Goal: Transaction & Acquisition: Purchase product/service

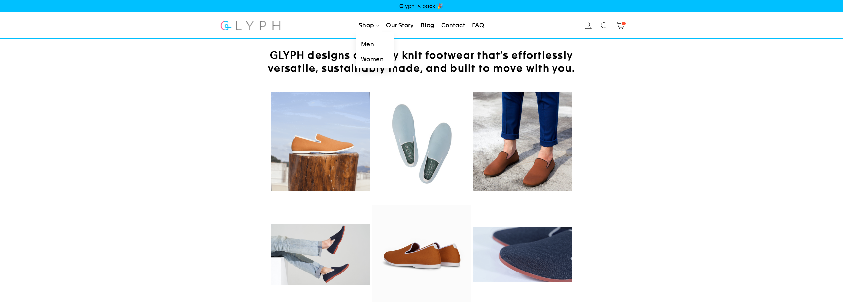
click at [365, 29] on link "Shop" at bounding box center [369, 25] width 26 height 15
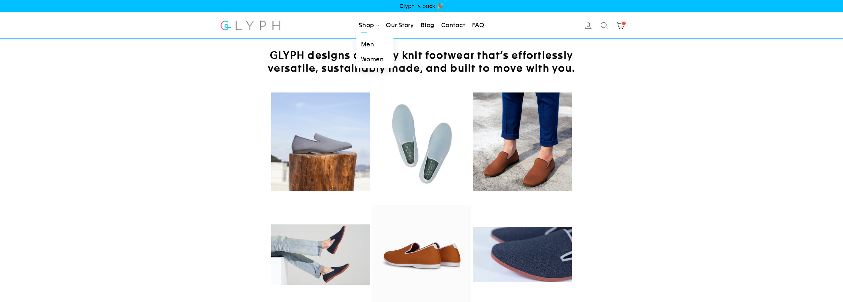
click at [364, 43] on link "Men" at bounding box center [374, 44] width 37 height 15
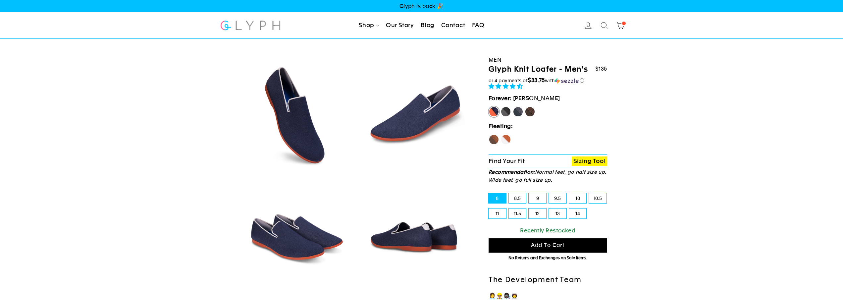
click at [581, 210] on label "14" at bounding box center [578, 213] width 18 height 10
click at [569, 209] on input "14" at bounding box center [569, 208] width 0 height 0
radio input "true"
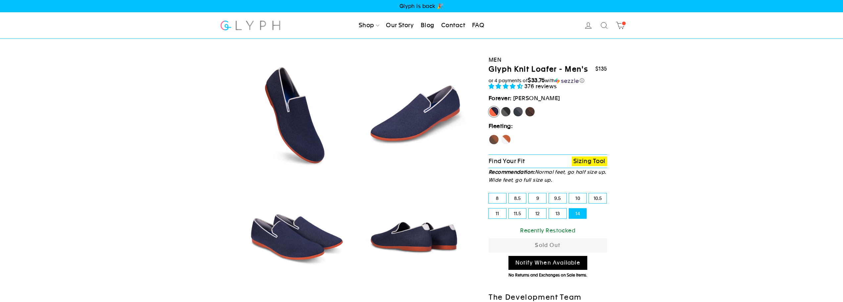
select select "highest-rating"
click at [503, 113] on label "Panther" at bounding box center [505, 111] width 11 height 11
click at [501, 107] on input "Panther" at bounding box center [500, 106] width 0 height 0
radio input "true"
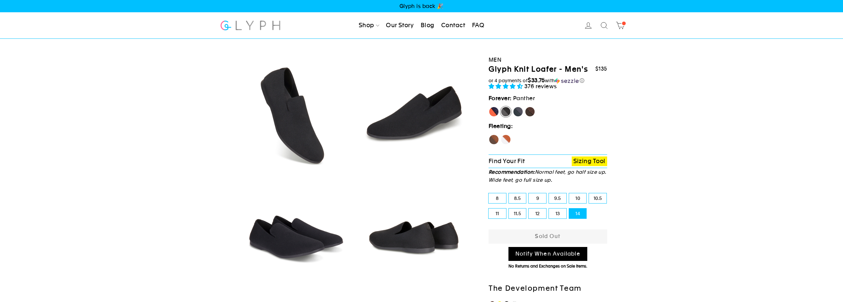
click at [520, 110] on label "Rhino" at bounding box center [518, 111] width 11 height 11
click at [513, 107] on input "Rhino" at bounding box center [513, 106] width 0 height 0
radio input "true"
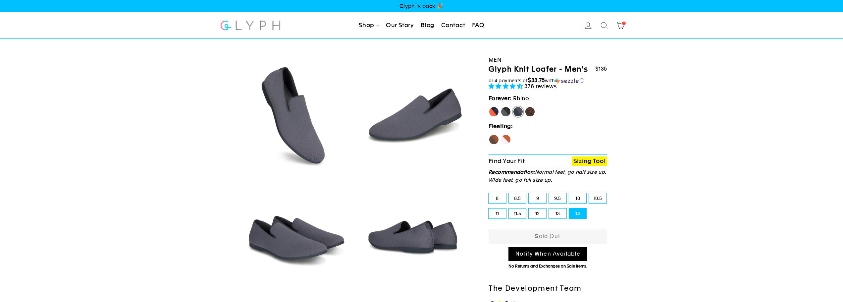
click at [531, 111] on label "Mustang" at bounding box center [530, 111] width 11 height 11
click at [525, 107] on input "Mustang" at bounding box center [525, 106] width 0 height 0
radio input "true"
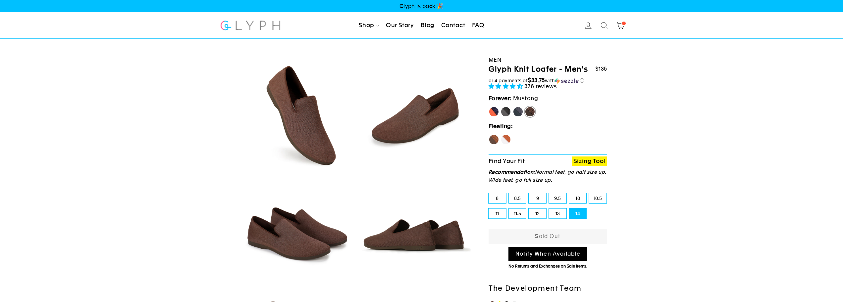
click at [580, 213] on label "14" at bounding box center [578, 213] width 18 height 10
click at [569, 209] on input "14" at bounding box center [569, 208] width 0 height 0
click at [508, 142] on label "Fox" at bounding box center [505, 139] width 11 height 11
click at [501, 134] on input "Fox" at bounding box center [500, 134] width 0 height 0
radio input "true"
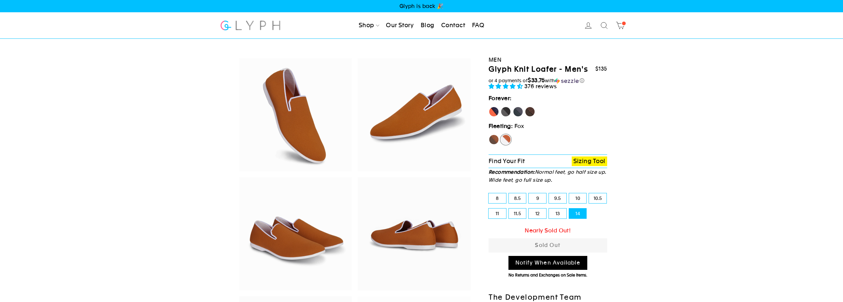
click at [570, 214] on label "14" at bounding box center [578, 213] width 18 height 10
click at [569, 209] on input "14" at bounding box center [569, 208] width 0 height 0
click at [493, 137] on label "Hawk" at bounding box center [494, 139] width 11 height 11
click at [489, 134] on input "Hawk" at bounding box center [489, 134] width 0 height 0
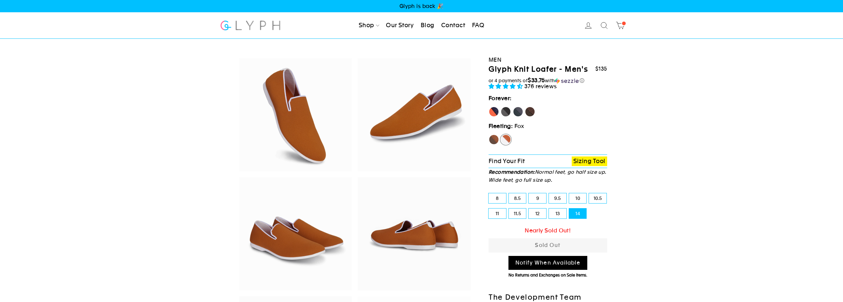
radio input "true"
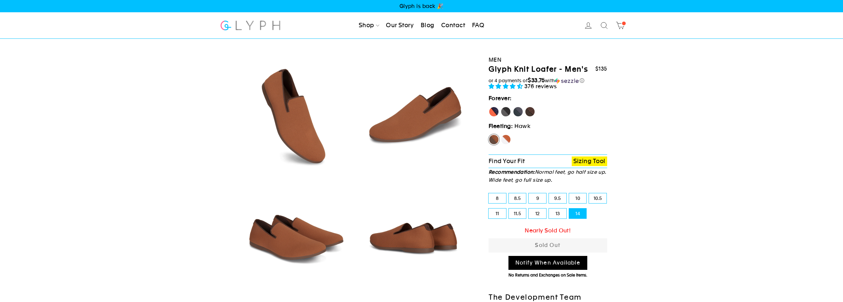
click at [572, 213] on label "14" at bounding box center [578, 213] width 18 height 10
click at [569, 209] on input "14" at bounding box center [569, 208] width 0 height 0
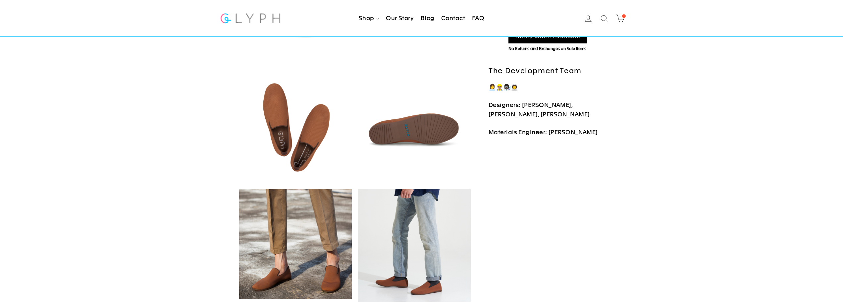
scroll to position [232, 0]
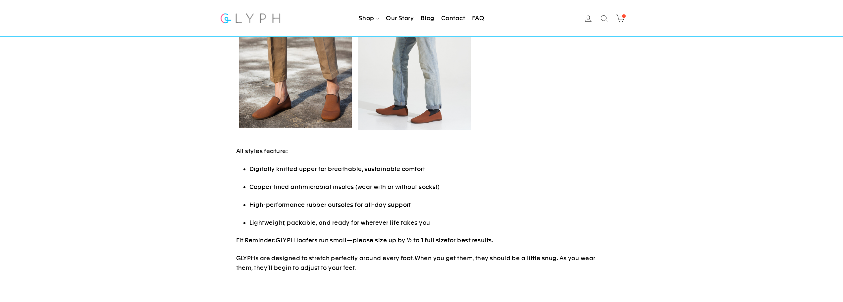
click at [521, 196] on ul "Digitally knitted upper for breathable, sustainable comfort Copper-lined antimi…" at bounding box center [428, 195] width 358 height 63
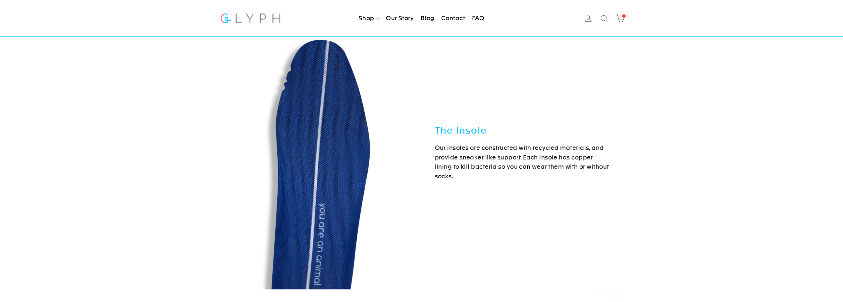
scroll to position [1755, 0]
